Goal: Complete application form: Complete application form

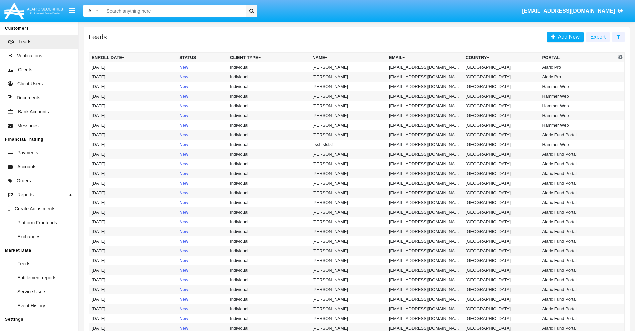
click at [619, 36] on icon at bounding box center [619, 36] width 4 height 5
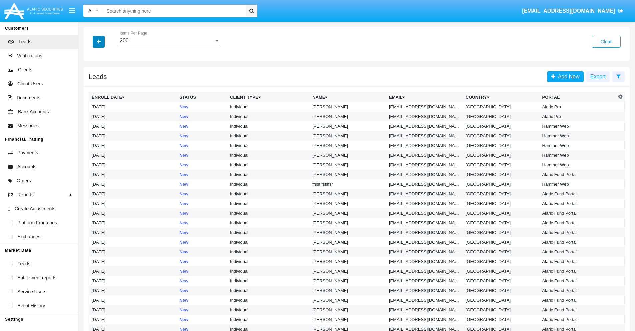
click at [99, 41] on icon "button" at bounding box center [99, 41] width 4 height 5
click at [104, 84] on span "Email" at bounding box center [103, 84] width 13 height 8
click at [92, 87] on input "Email" at bounding box center [91, 87] width 0 height 0
checkbox input "true"
click at [99, 41] on icon "button" at bounding box center [99, 41] width 4 height 5
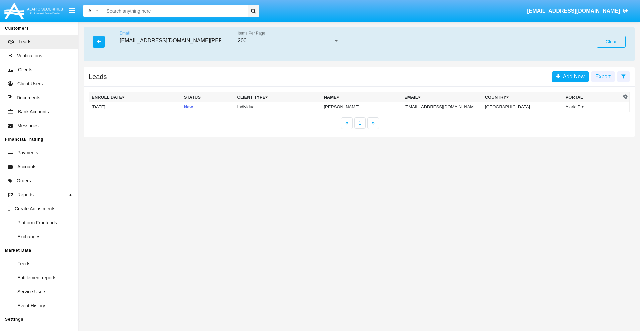
type input "[EMAIL_ADDRESS][DOMAIN_NAME][PERSON_NAME]"
click at [449, 107] on td "[EMAIL_ADDRESS][DOMAIN_NAME][PERSON_NAME]" at bounding box center [442, 107] width 81 height 10
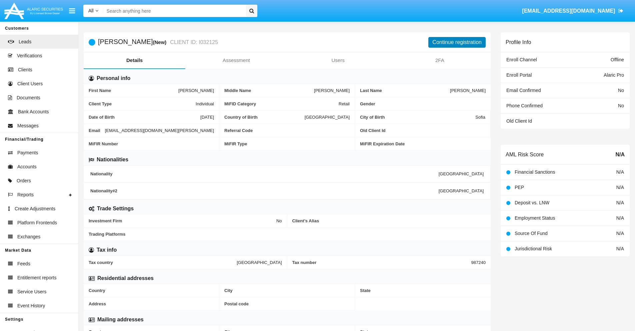
click at [457, 42] on button "Continue registration" at bounding box center [457, 42] width 57 height 11
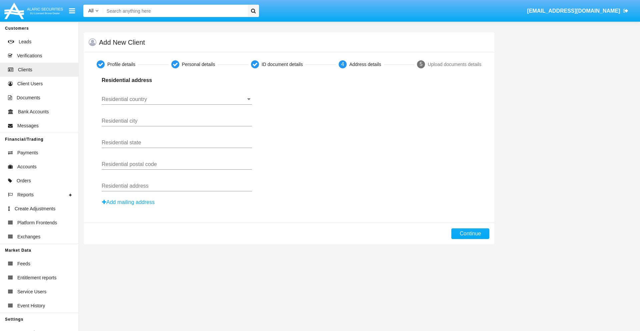
click at [177, 99] on input "Residential country" at bounding box center [177, 99] width 150 height 6
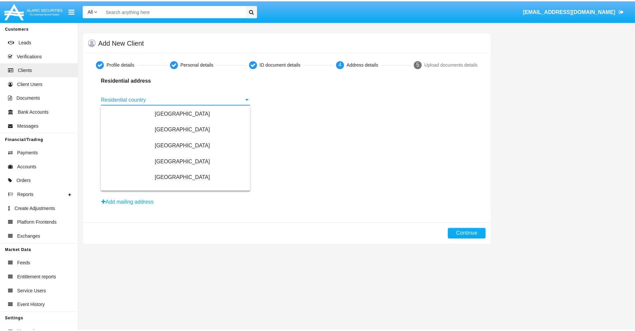
scroll to position [395, 0]
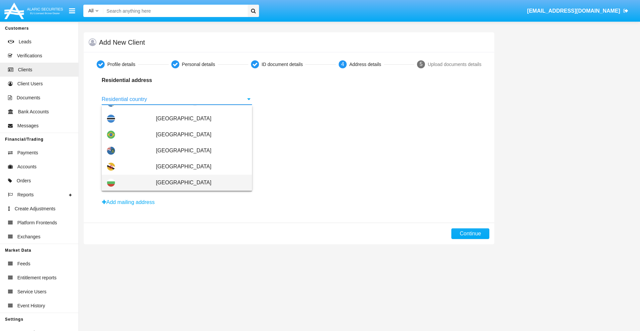
click at [198, 183] on span "[GEOGRAPHIC_DATA]" at bounding box center [201, 183] width 91 height 16
type input "[GEOGRAPHIC_DATA]"
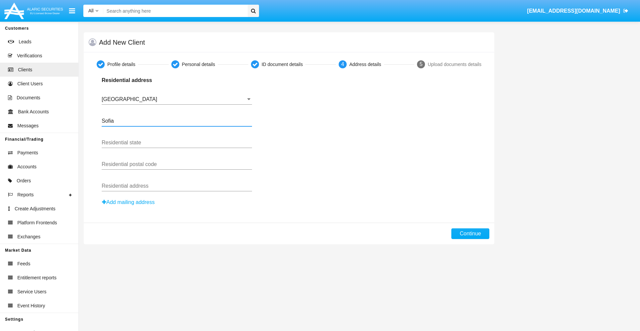
type input "Sofia"
type input "1000"
type input "Vasil Levski"
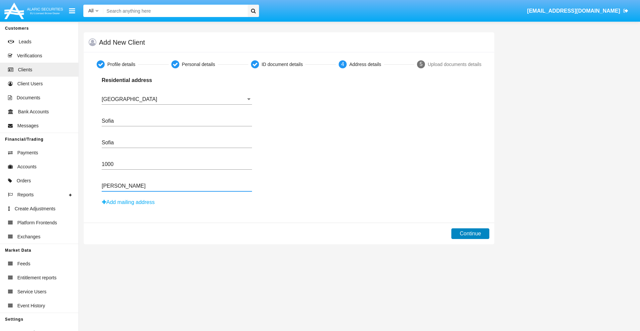
click at [471, 234] on button "Continue" at bounding box center [471, 233] width 38 height 11
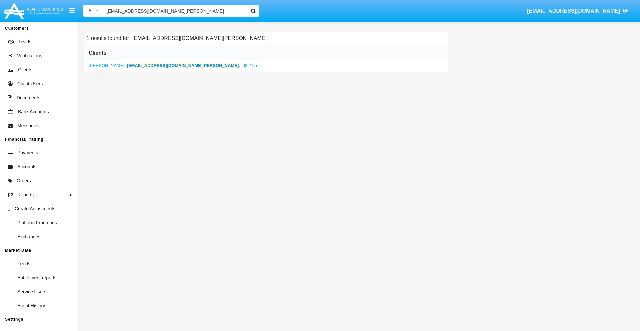
type input "c9xbc_4to0y@n47r.broe.sg"
click at [149, 65] on b "c9xbc_4to0y@n47r.broe.sg" at bounding box center [183, 65] width 112 height 5
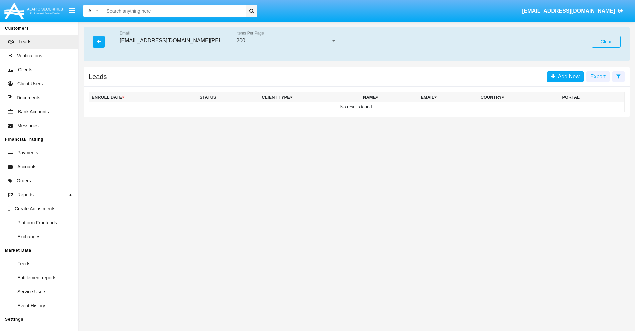
click at [606, 42] on button "Clear" at bounding box center [606, 42] width 29 height 12
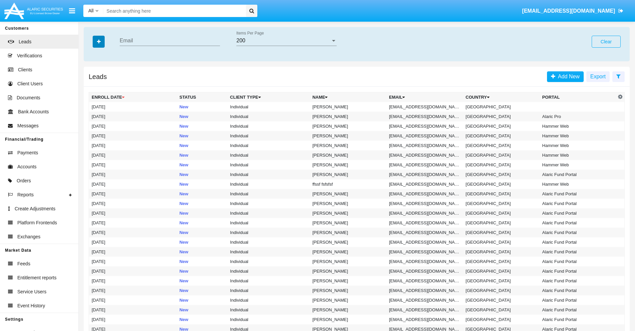
click at [99, 41] on icon "button" at bounding box center [99, 41] width 4 height 5
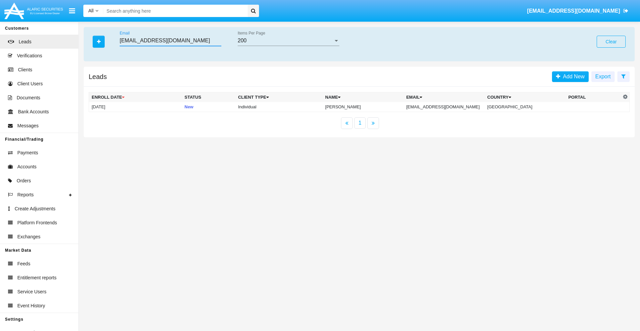
type input "[EMAIL_ADDRESS][DOMAIN_NAME]"
click at [452, 107] on td "[EMAIL_ADDRESS][DOMAIN_NAME]" at bounding box center [444, 107] width 81 height 10
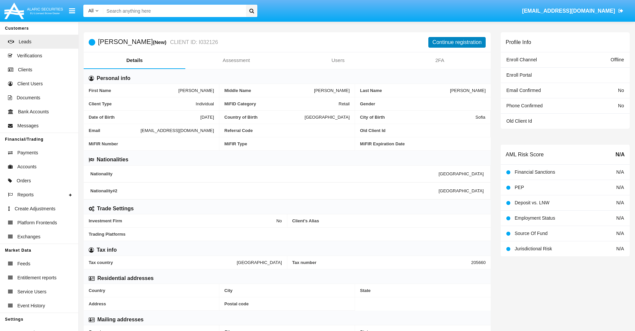
click at [457, 42] on button "Continue registration" at bounding box center [457, 42] width 57 height 11
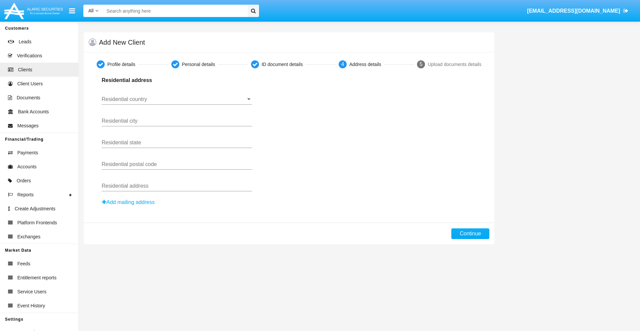
click at [129, 202] on button "Add mailing address" at bounding box center [128, 202] width 53 height 9
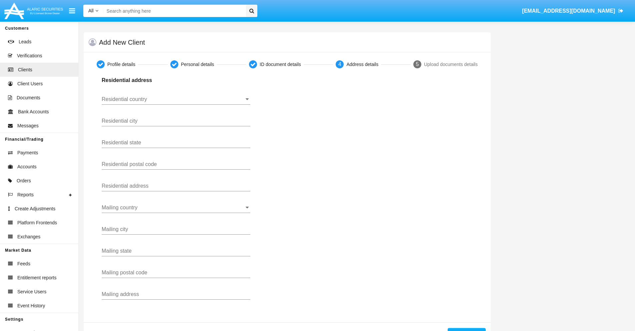
click at [176, 99] on input "Residential country" at bounding box center [176, 99] width 149 height 6
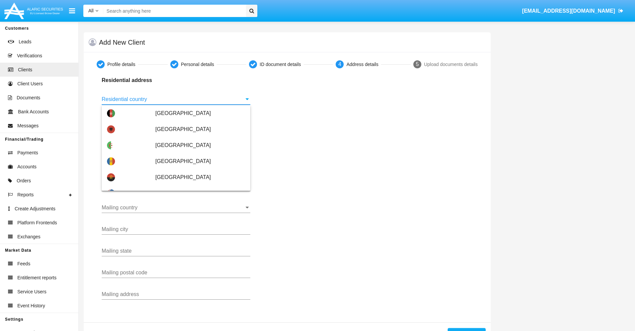
scroll to position [395, 0]
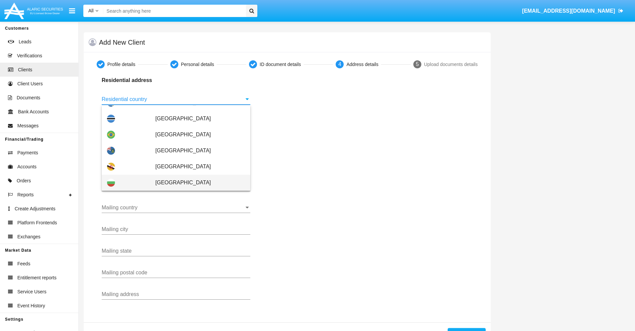
click at [197, 183] on span "[GEOGRAPHIC_DATA]" at bounding box center [200, 183] width 90 height 16
type input "[GEOGRAPHIC_DATA]"
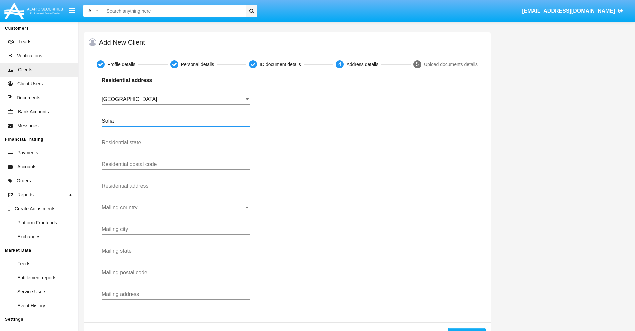
type input "Sofia"
type input "1000"
type input "Vasil Levski"
click at [176, 208] on input "Mailing country" at bounding box center [176, 208] width 149 height 6
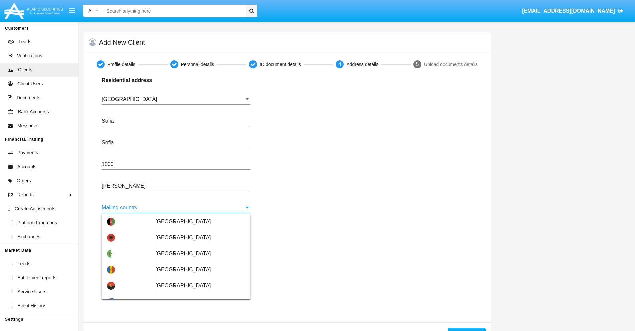
scroll to position [43, 0]
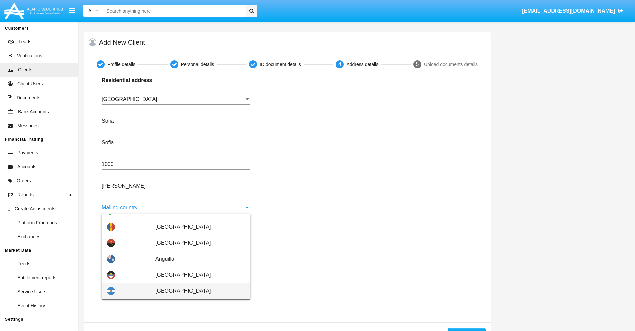
click at [197, 291] on span "Argentina" at bounding box center [200, 291] width 90 height 16
type input "Argentina"
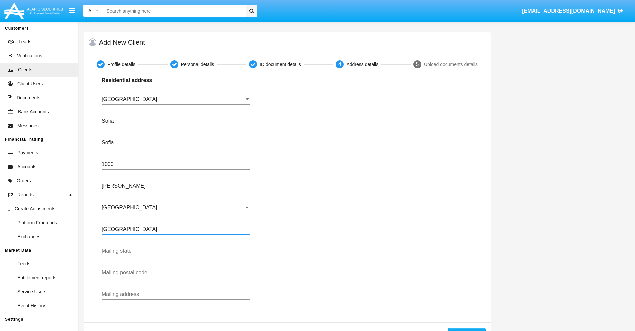
type input "Buenos Aires"
type input "7777"
type input "Test Mail Address"
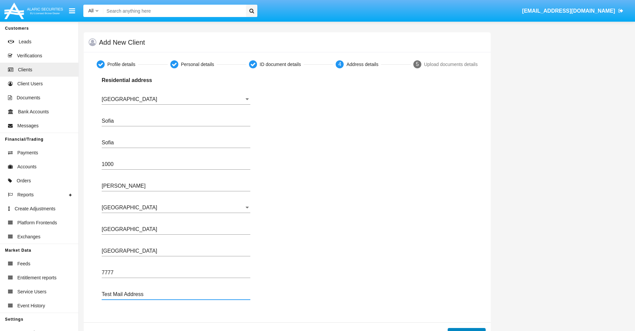
click at [467, 329] on button "Continue" at bounding box center [467, 333] width 38 height 11
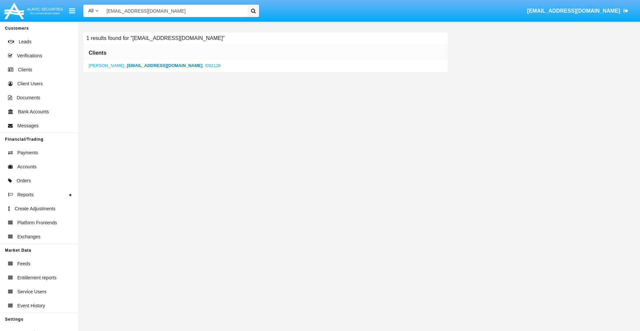
type input "1eh_ojneq@y73e9z0pjez.mil"
click at [152, 65] on b "1eh_ojneq@y73e9z0pjez.mil" at bounding box center [165, 65] width 76 height 5
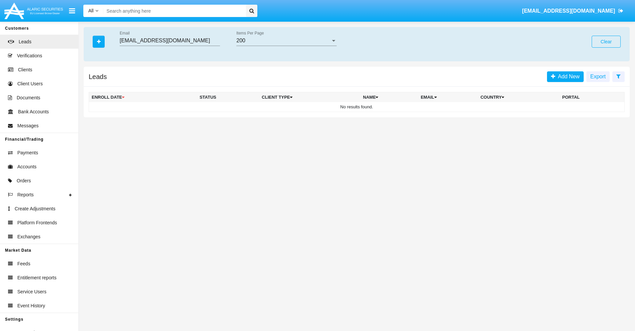
click at [606, 42] on button "Clear" at bounding box center [606, 42] width 29 height 12
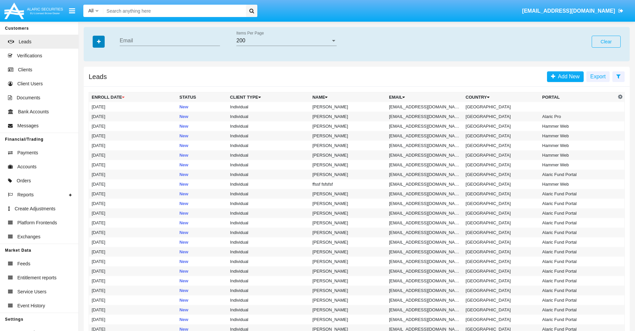
click at [99, 41] on icon "button" at bounding box center [99, 41] width 4 height 5
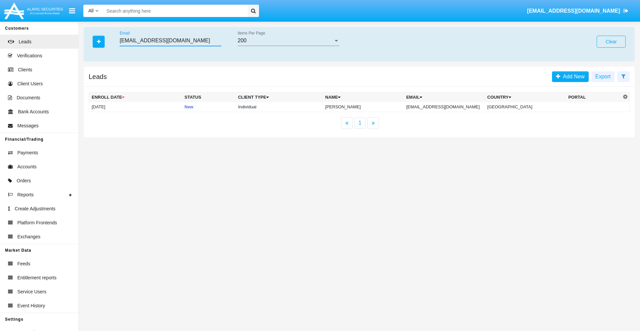
type input "[EMAIL_ADDRESS][DOMAIN_NAME]"
click at [446, 107] on td "[EMAIL_ADDRESS][DOMAIN_NAME]" at bounding box center [444, 107] width 81 height 10
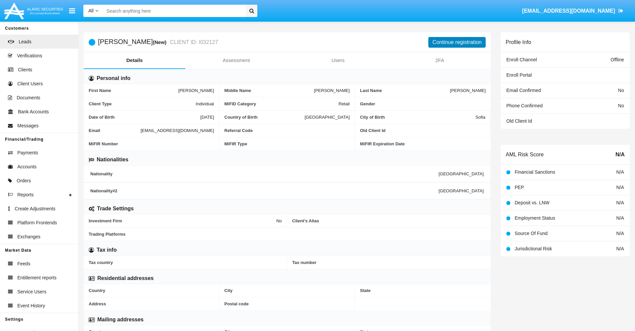
click at [457, 42] on button "Continue registration" at bounding box center [457, 42] width 57 height 11
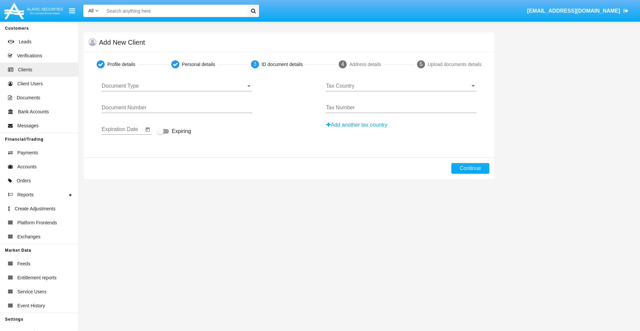
click at [177, 86] on span "Document Type" at bounding box center [174, 86] width 144 height 6
click at [177, 91] on span "Passport" at bounding box center [177, 91] width 150 height 16
type input "DZbCviDrfCnYssE"
click at [174, 132] on span "Expiring" at bounding box center [181, 131] width 19 height 8
click at [160, 134] on input "Expiring" at bounding box center [160, 134] width 0 height 0
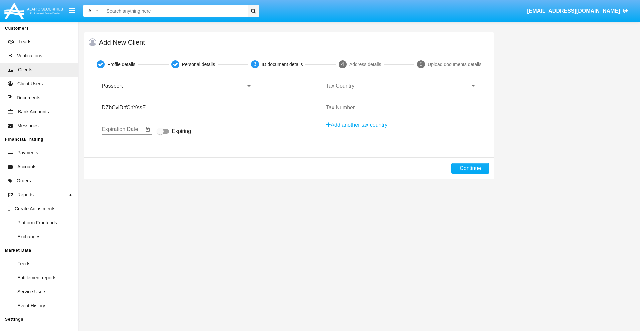
checkbox input "true"
click at [401, 86] on input "Tax Country" at bounding box center [401, 86] width 150 height 6
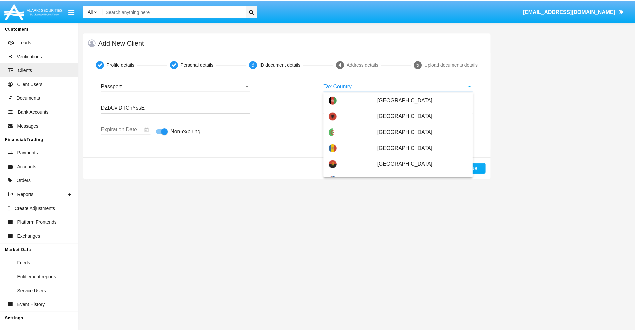
scroll to position [2172, 0]
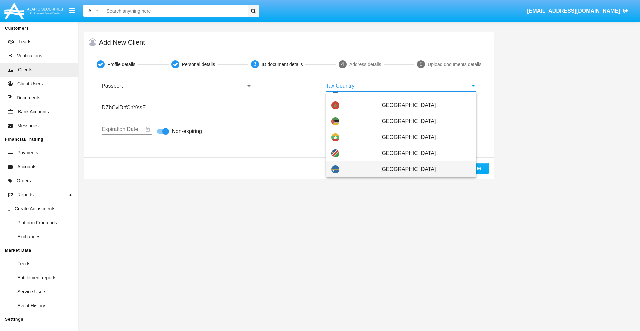
click at [422, 169] on span "Nauru" at bounding box center [426, 169] width 91 height 16
type input "Nauru"
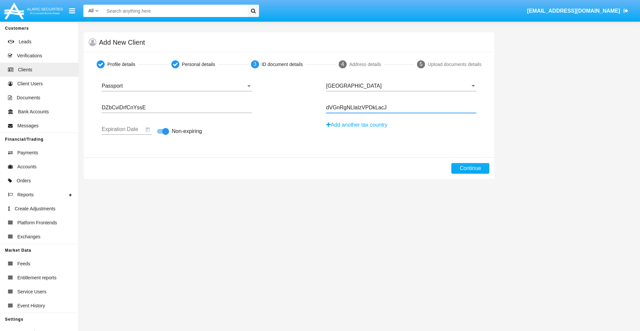
type input "dVGnRgNLlaIzVPDkLacJ"
click at [471, 168] on button "Continue" at bounding box center [471, 168] width 38 height 11
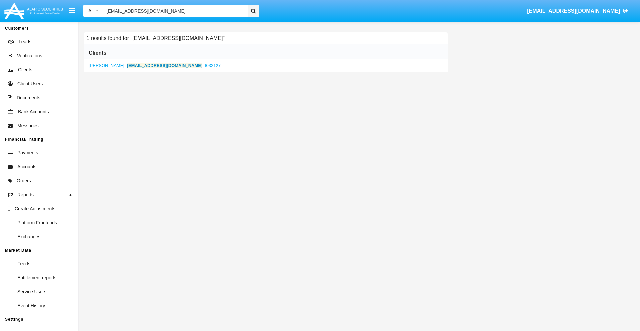
type input "[EMAIL_ADDRESS][DOMAIN_NAME]"
click at [137, 65] on b "[EMAIL_ADDRESS][DOMAIN_NAME]" at bounding box center [165, 65] width 76 height 5
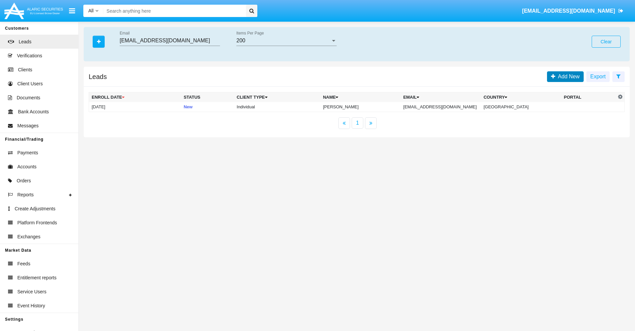
click at [568, 76] on span "Add New" at bounding box center [568, 77] width 24 height 6
